Goal: Transaction & Acquisition: Purchase product/service

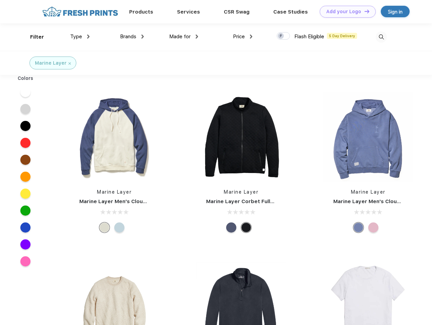
scroll to position [0, 0]
click at [345, 12] on link "Add your Logo Design Tool" at bounding box center [348, 12] width 56 height 12
click at [0, 0] on div "Design Tool" at bounding box center [0, 0] width 0 height 0
click at [364, 11] on link "Add your Logo Design Tool" at bounding box center [348, 12] width 56 height 12
click at [33, 37] on div "Filter" at bounding box center [37, 37] width 14 height 8
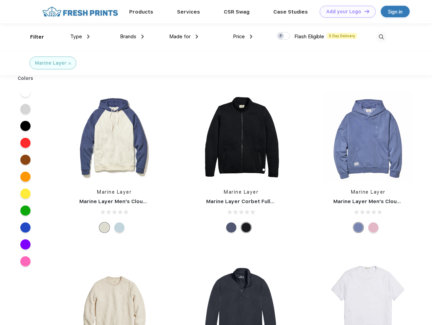
click at [80, 37] on span "Type" at bounding box center [76, 37] width 12 height 6
click at [132, 37] on span "Brands" at bounding box center [128, 37] width 16 height 6
click at [184, 37] on span "Made for" at bounding box center [179, 37] width 21 height 6
click at [243, 37] on span "Price" at bounding box center [239, 37] width 12 height 6
click at [283, 36] on div at bounding box center [283, 35] width 13 height 7
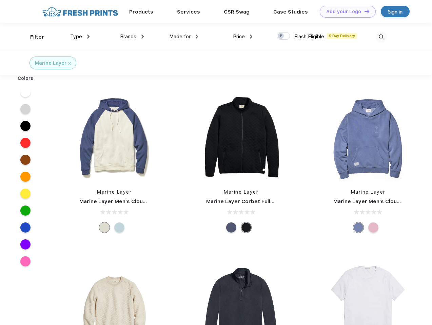
click at [281, 36] on input "checkbox" at bounding box center [279, 34] width 4 height 4
click at [381, 37] on img at bounding box center [380, 37] width 11 height 11
